Goal: Task Accomplishment & Management: Use online tool/utility

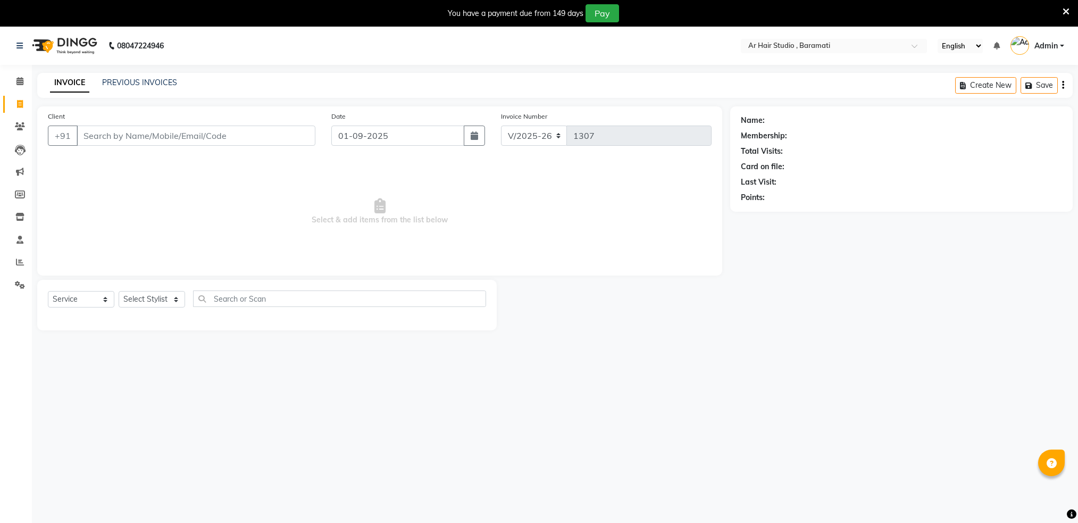
select select "672"
select select "service"
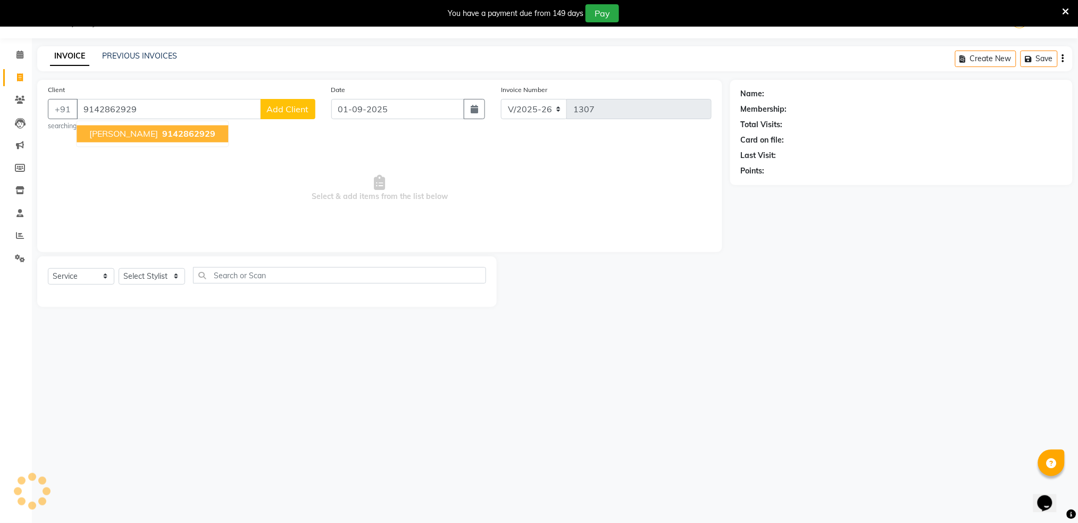
type input "9142862929"
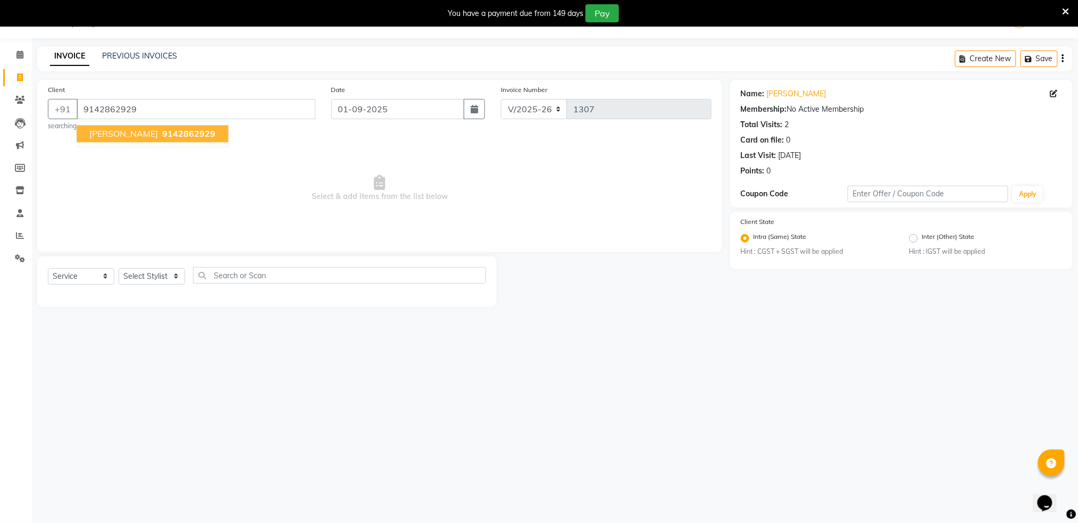
click at [139, 140] on button "[PERSON_NAME] 9142862929" at bounding box center [153, 134] width 152 height 17
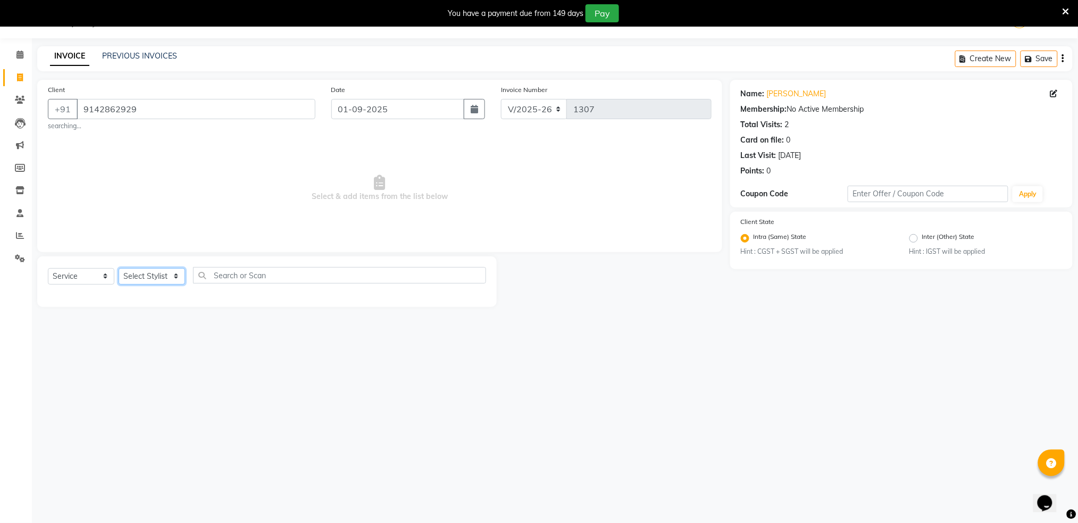
click at [155, 277] on select "Select Stylist Akshay shree [PERSON_NAME]" at bounding box center [152, 276] width 66 height 16
select select "79676"
click at [119, 268] on select "Select Stylist Akshay shree [PERSON_NAME]" at bounding box center [152, 276] width 66 height 16
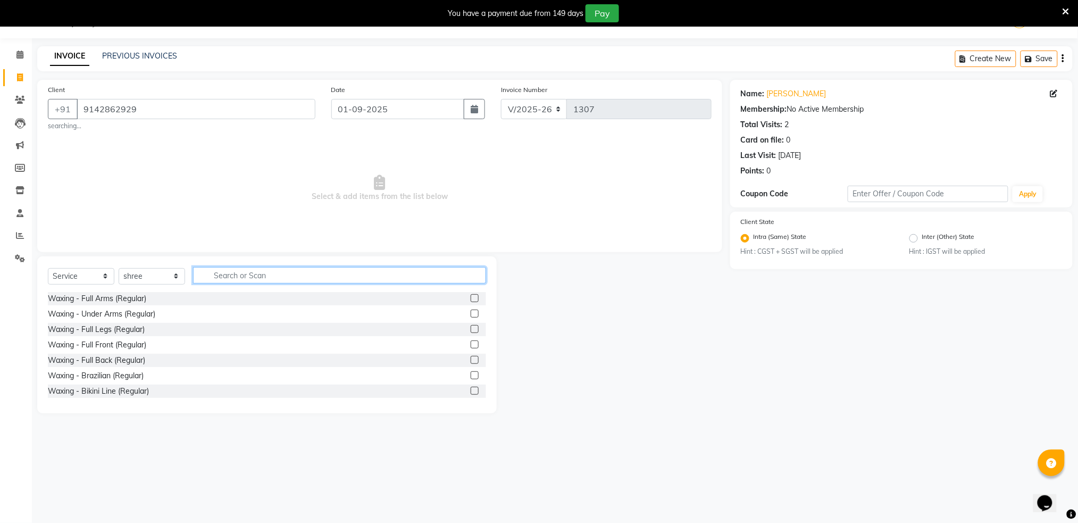
click at [244, 273] on input "text" at bounding box center [339, 275] width 293 height 16
type input "hair wom"
click at [471, 297] on label at bounding box center [475, 298] width 8 height 8
click at [471, 297] on input "checkbox" at bounding box center [474, 298] width 7 height 7
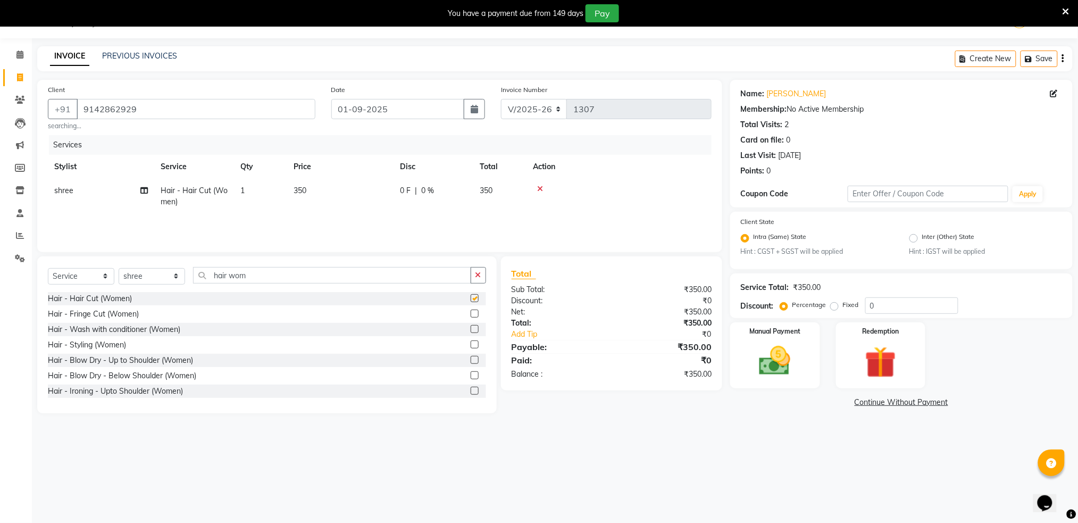
checkbox input "false"
click at [767, 344] on img at bounding box center [774, 361] width 53 height 38
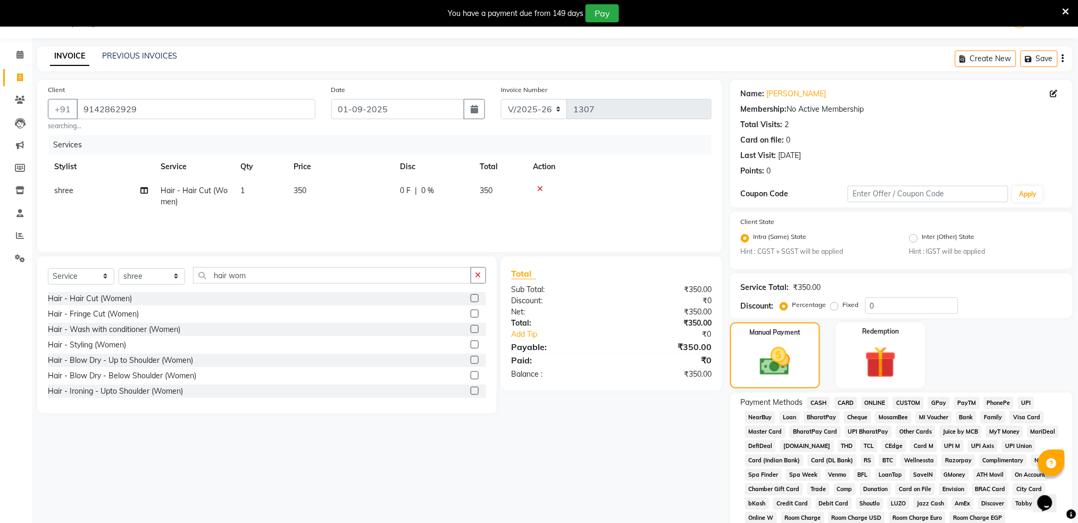
click at [878, 402] on span "ONLINE" at bounding box center [876, 403] width 28 height 12
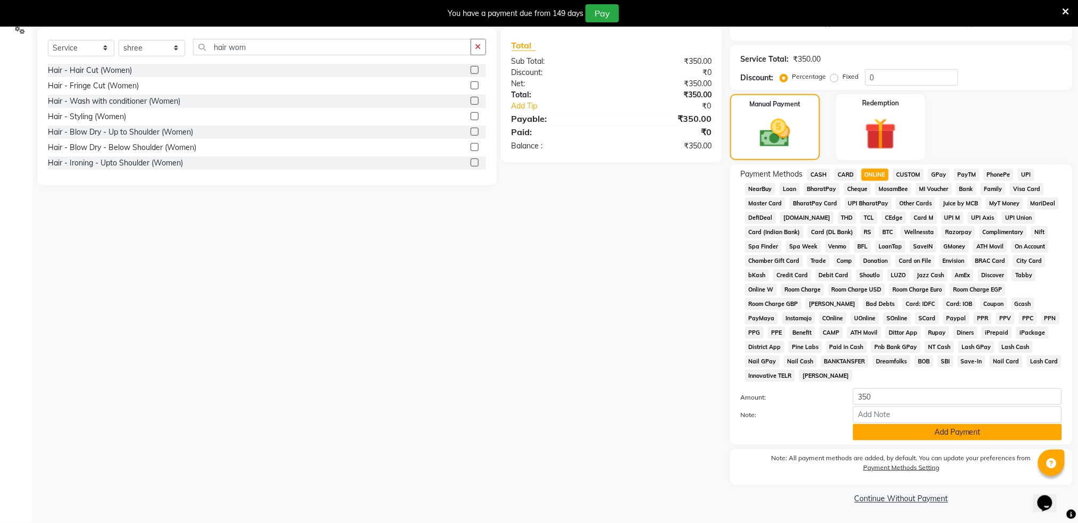
click at [920, 428] on button "Add Payment" at bounding box center [957, 432] width 209 height 16
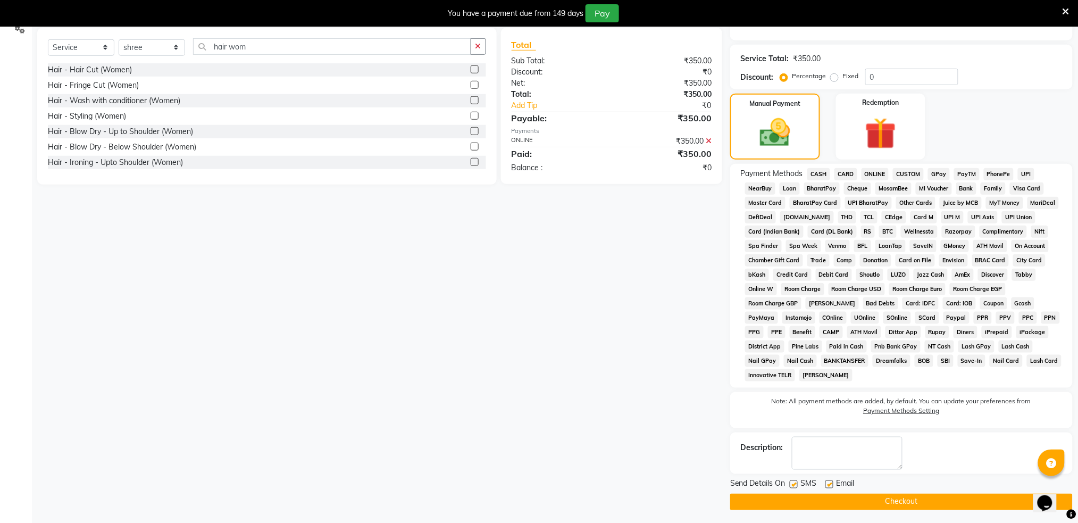
click at [795, 486] on label at bounding box center [794, 484] width 8 height 8
click at [795, 486] on input "checkbox" at bounding box center [793, 484] width 7 height 7
checkbox input "false"
click at [811, 503] on button "Checkout" at bounding box center [901, 502] width 343 height 16
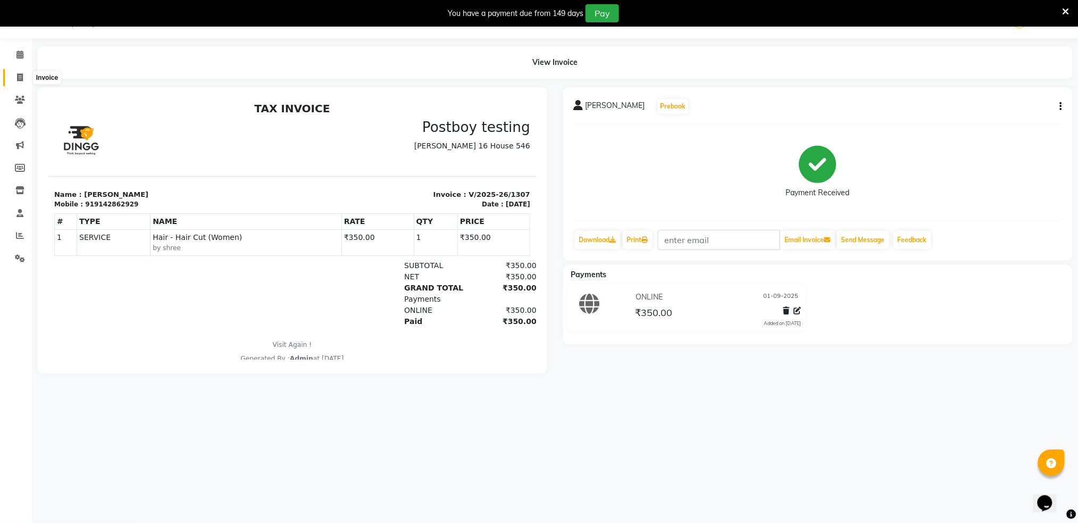
click at [22, 77] on icon at bounding box center [20, 77] width 6 height 8
select select "service"
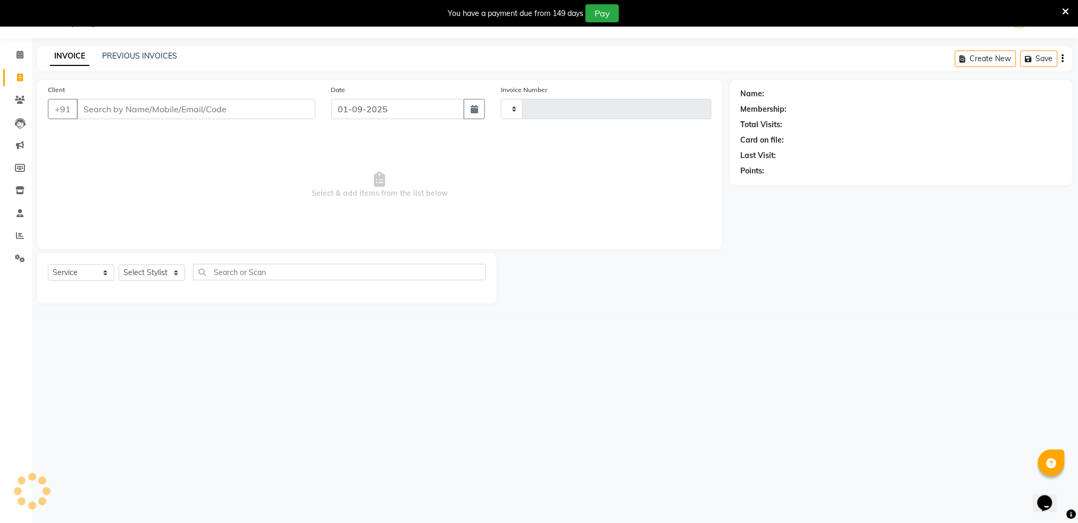
type input "1308"
select select "672"
click at [138, 114] on input "Client" at bounding box center [196, 109] width 239 height 20
